Goal: Task Accomplishment & Management: Use online tool/utility

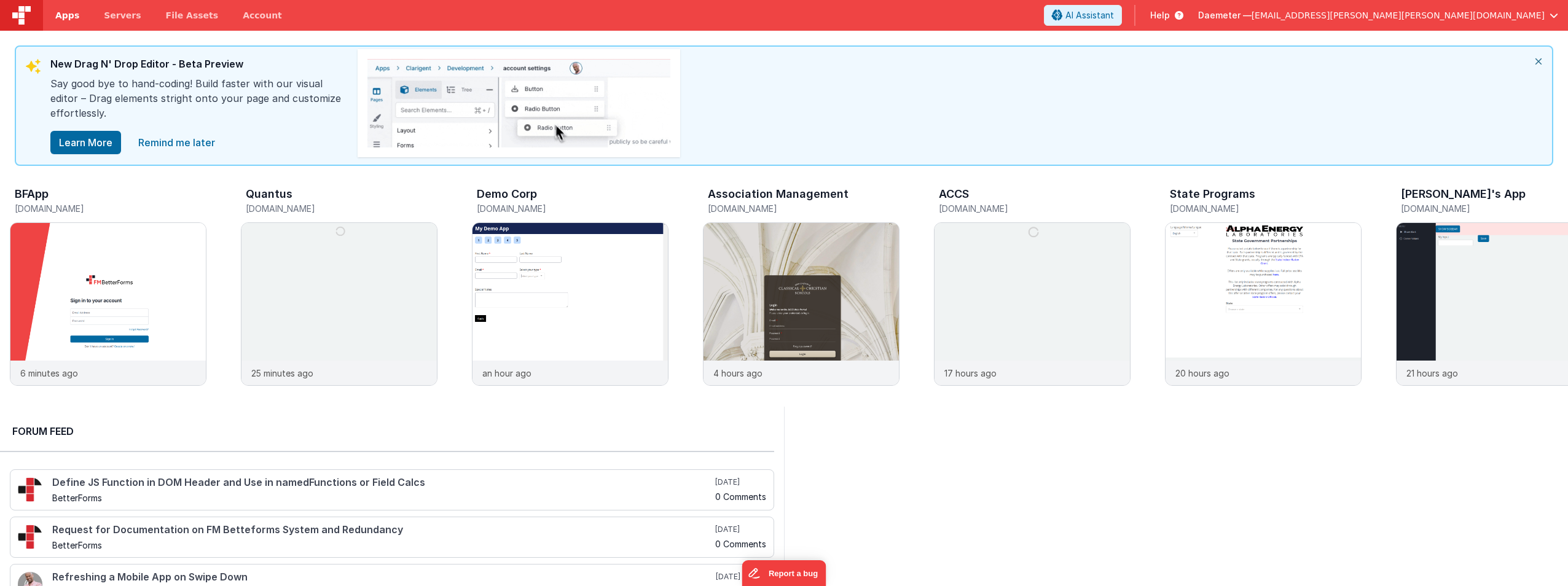
click at [60, 15] on span "Apps" at bounding box center [68, 16] width 24 height 12
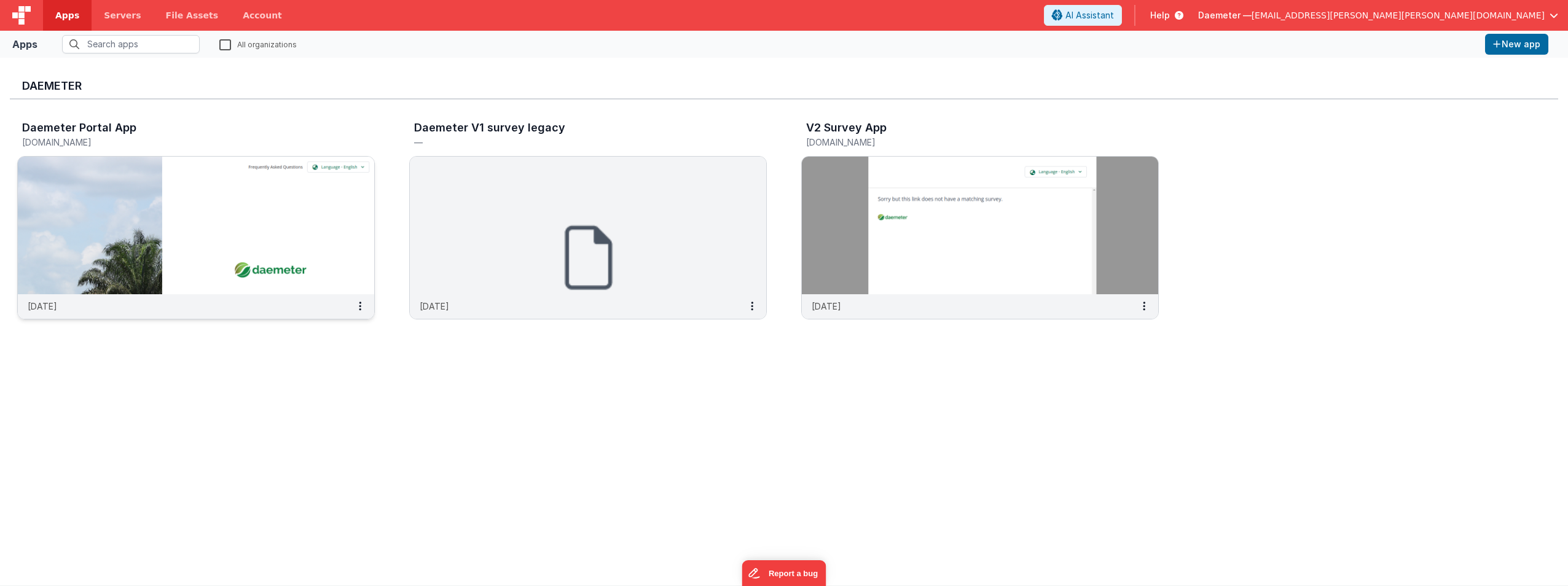
click at [244, 199] on img at bounding box center [196, 225] width 356 height 138
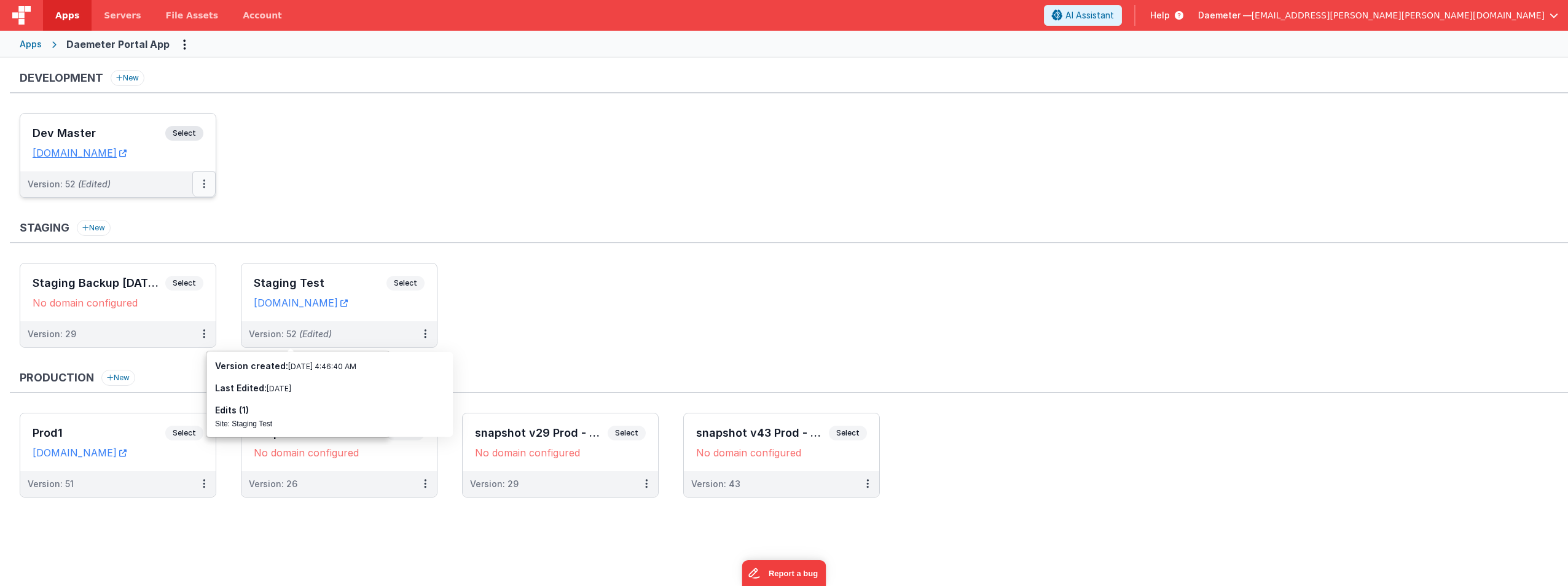
click at [206, 189] on button at bounding box center [204, 185] width 23 height 26
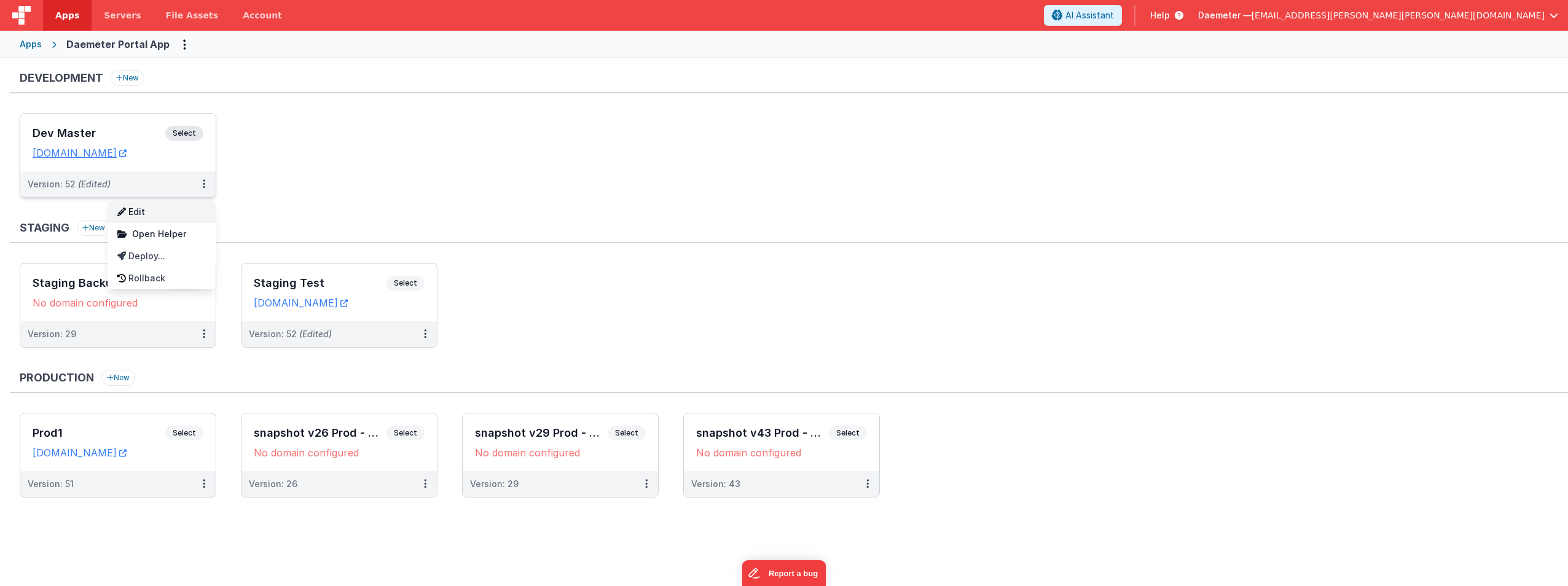
click at [179, 212] on link "Edit" at bounding box center [161, 212] width 108 height 23
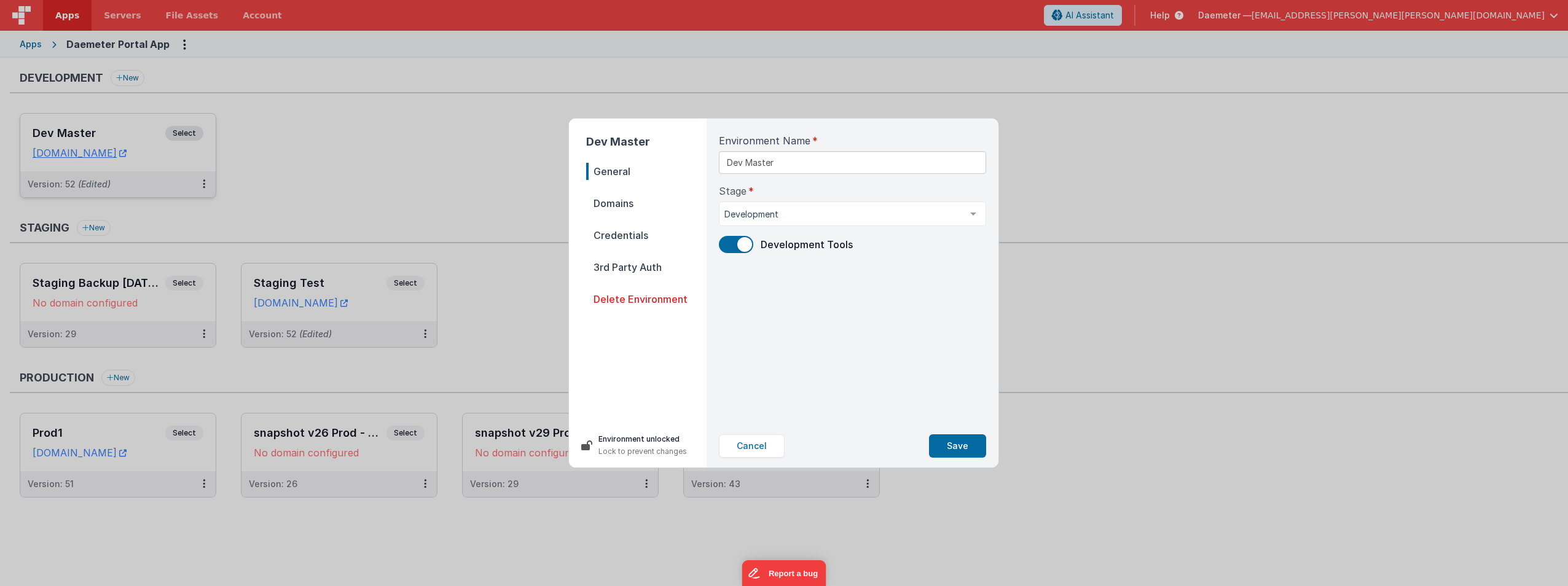
click at [625, 203] on span "Domains" at bounding box center [646, 204] width 121 height 17
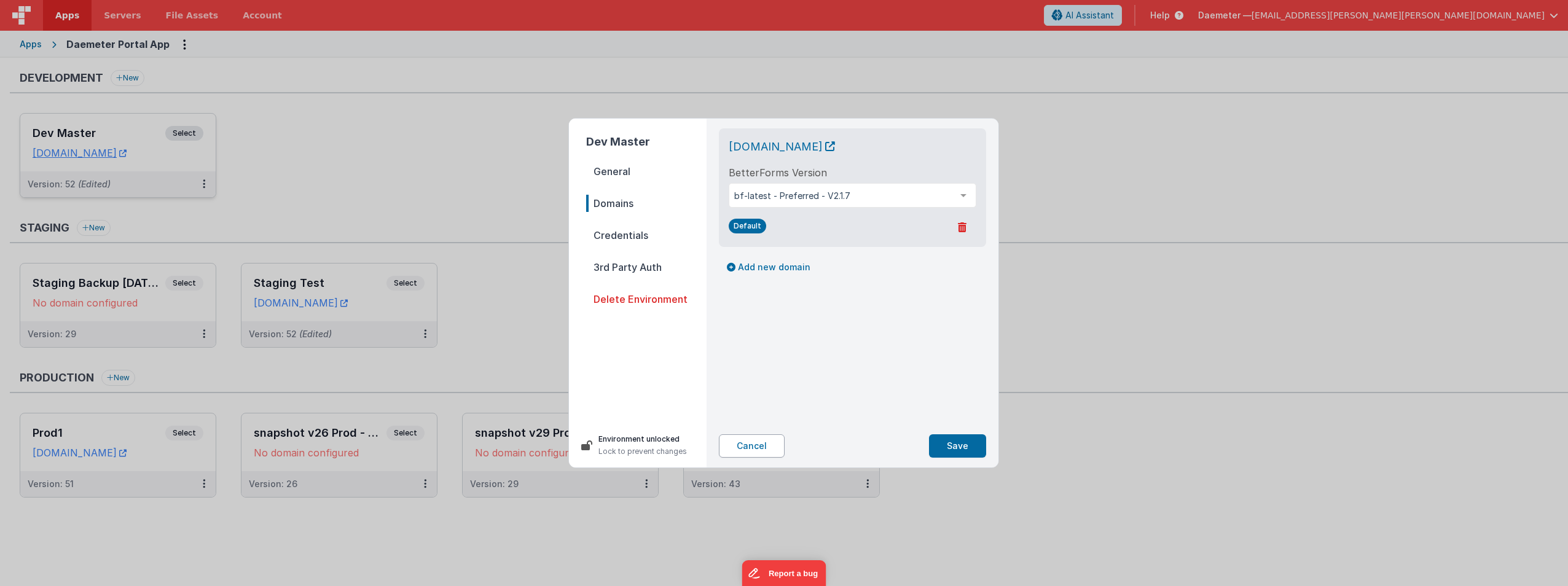
click at [762, 446] on button "Cancel" at bounding box center [752, 446] width 66 height 23
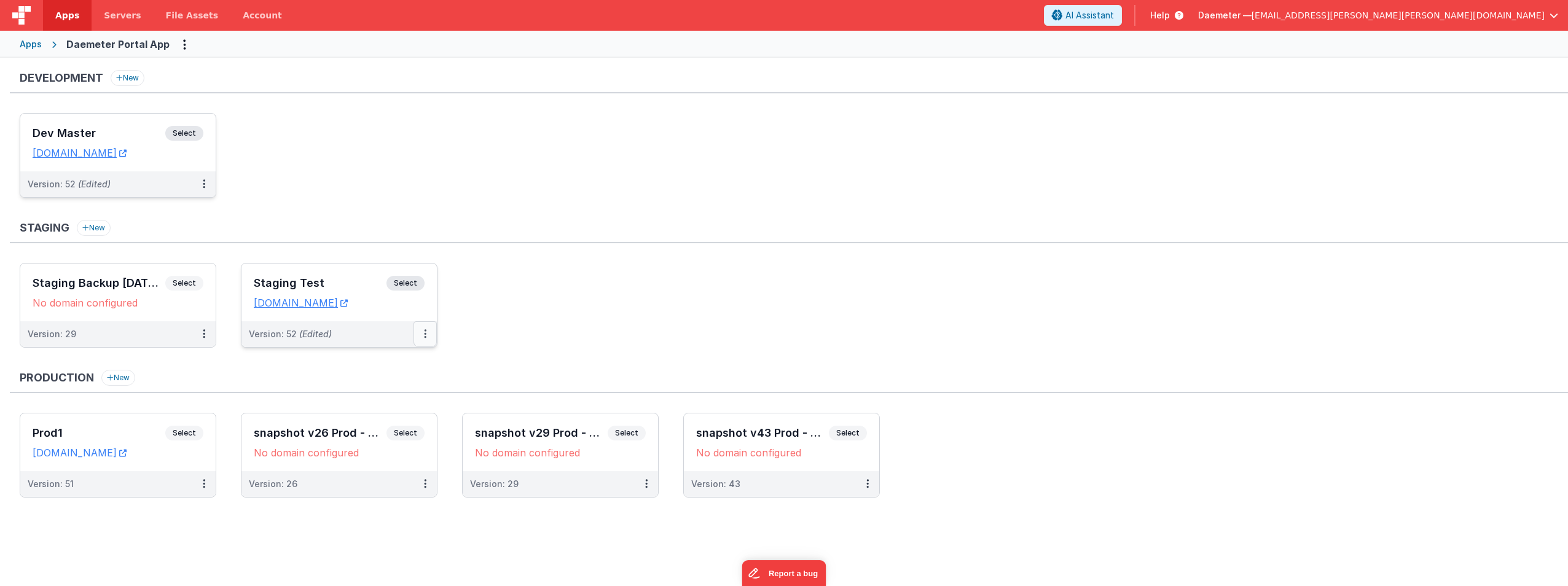
click at [431, 333] on button at bounding box center [425, 335] width 23 height 26
click at [395, 361] on link "Edit" at bounding box center [382, 362] width 108 height 23
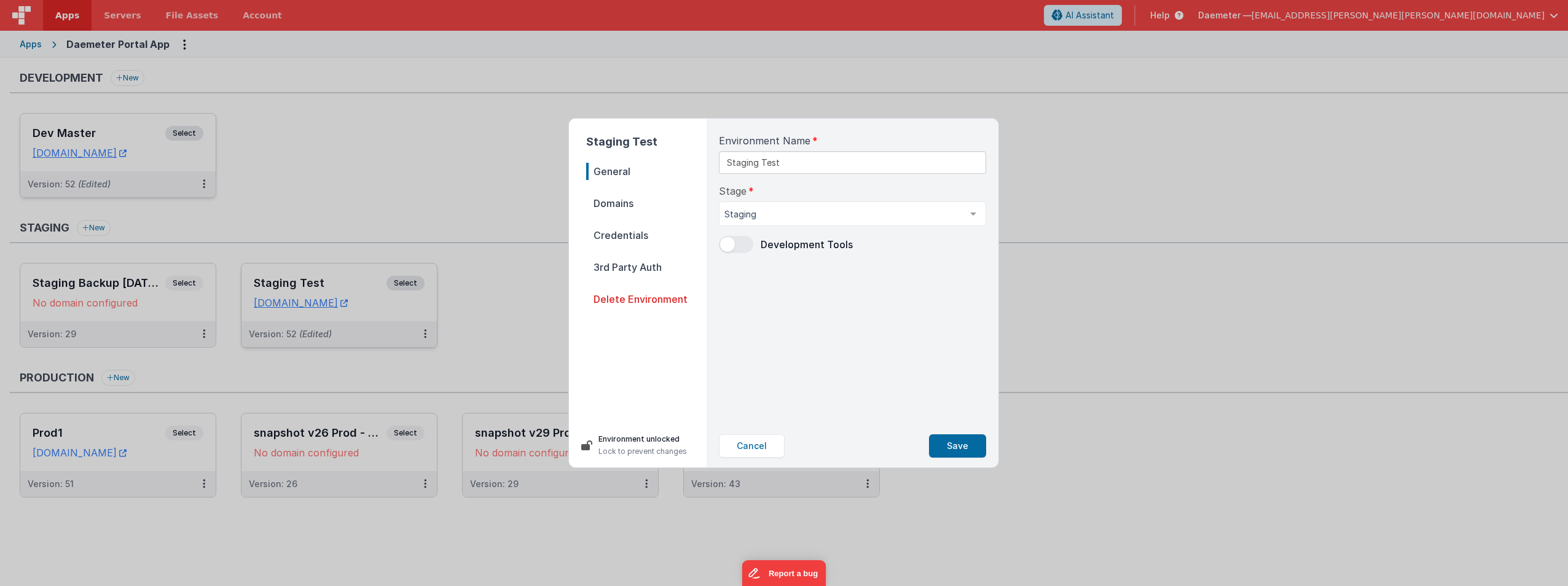
click at [631, 204] on span "Domains" at bounding box center [646, 204] width 121 height 17
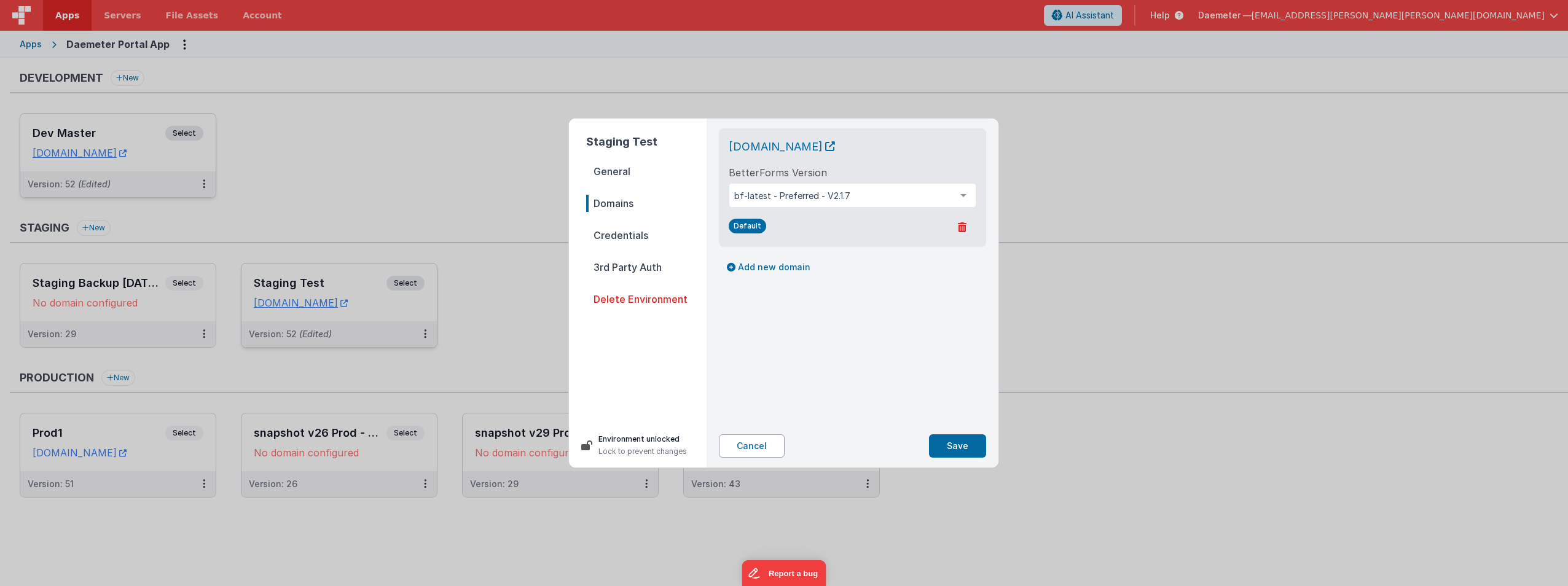
click at [751, 448] on button "Cancel" at bounding box center [752, 446] width 66 height 23
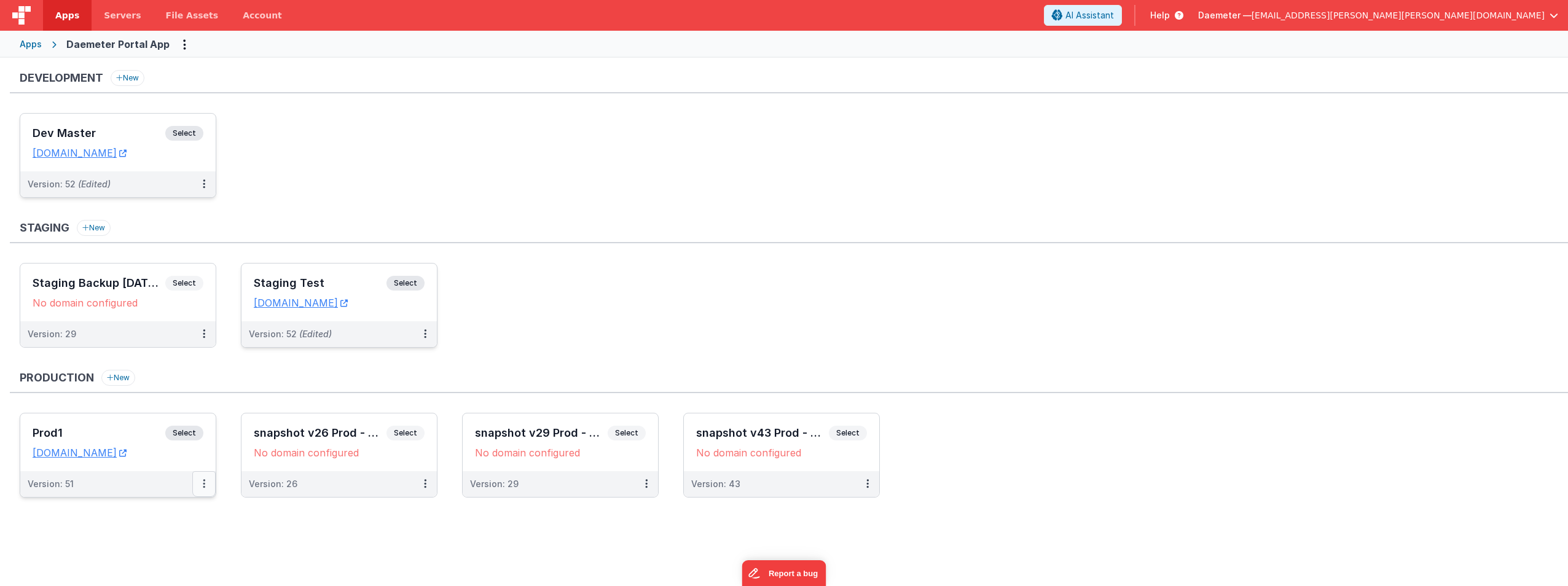
click at [207, 485] on button at bounding box center [204, 484] width 23 height 26
click at [157, 509] on link "Edit" at bounding box center [161, 511] width 108 height 23
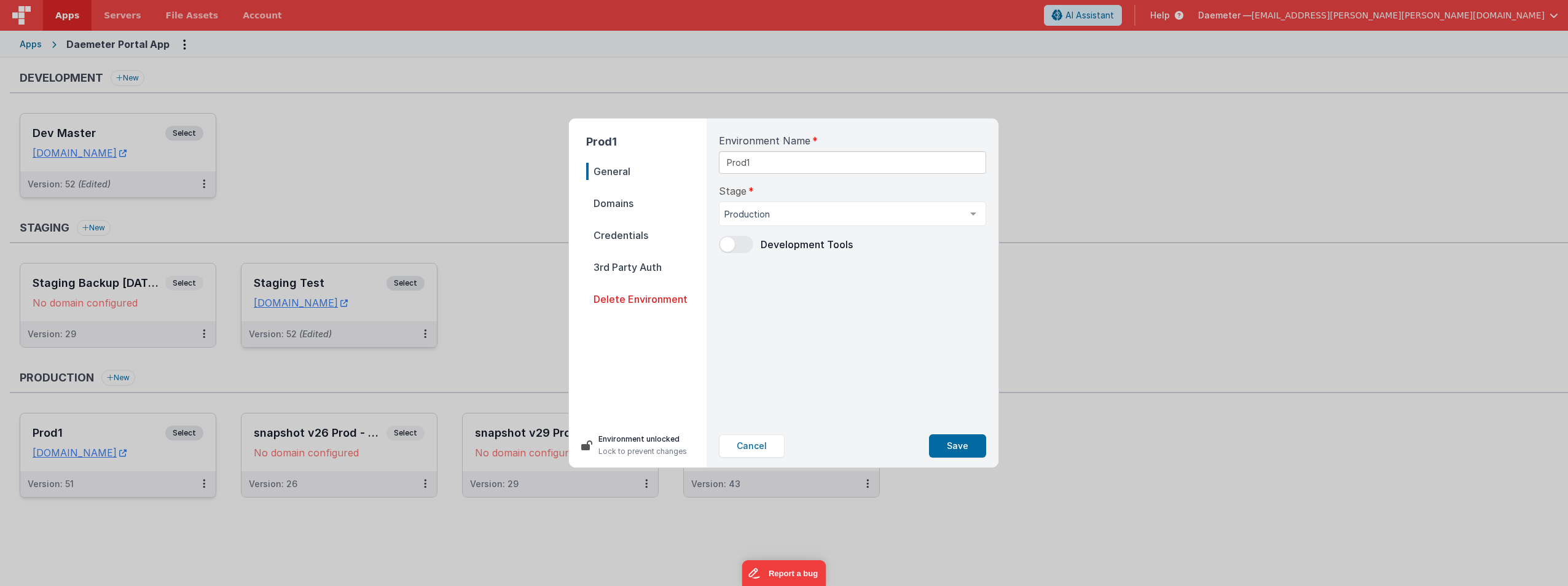
click at [594, 192] on nav "General Domains Credentials 3rd Party Auth Delete Environment" at bounding box center [646, 288] width 121 height 251
click at [604, 204] on span "Domains" at bounding box center [646, 204] width 121 height 17
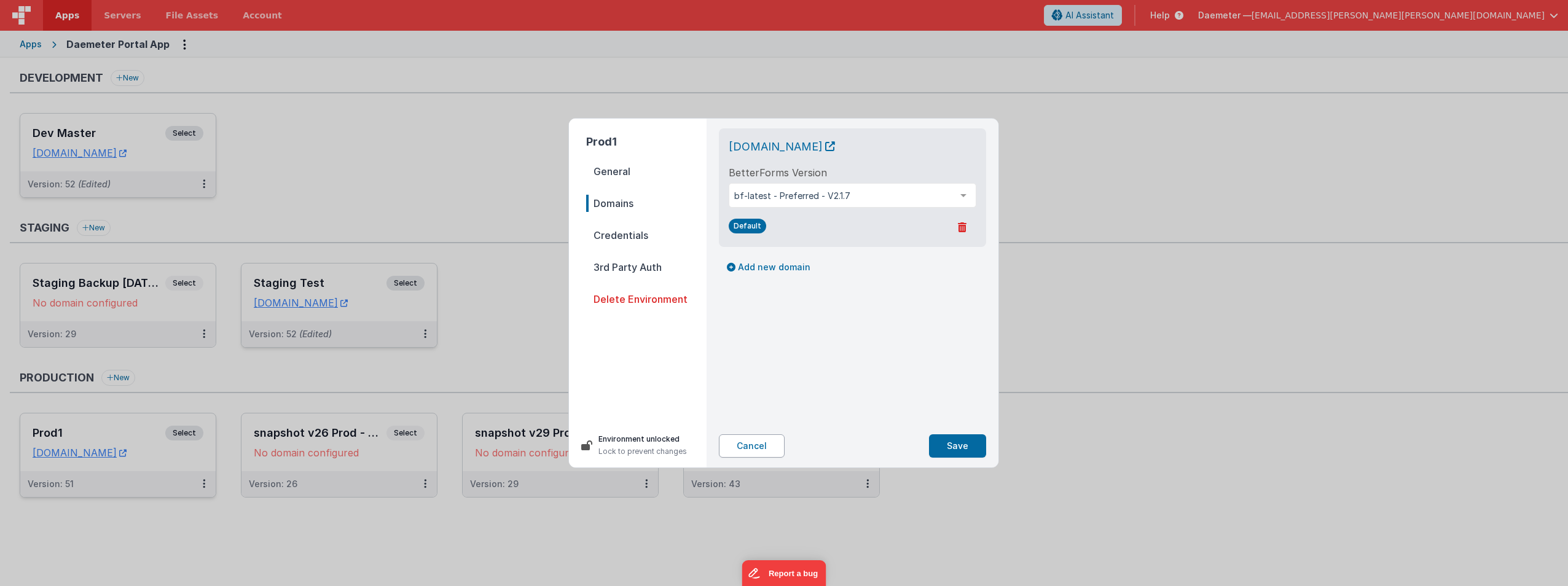
click at [769, 440] on button "Cancel" at bounding box center [752, 446] width 66 height 23
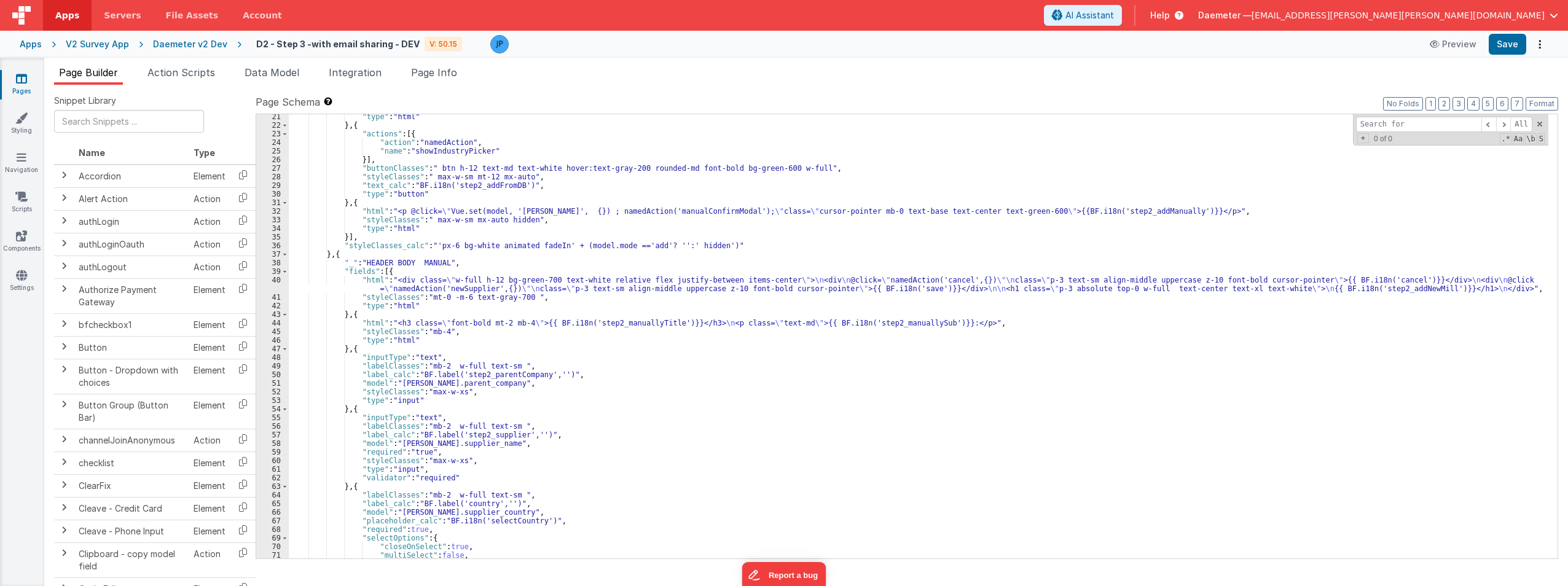
scroll to position [372, 0]
